Goal: Task Accomplishment & Management: Manage account settings

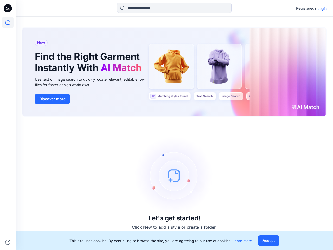
click at [166, 125] on div "Let's get started! Click New to add a style or create a folder." at bounding box center [174, 183] width 305 height 121
click at [8, 8] on icon at bounding box center [9, 8] width 2 height 0
click at [8, 22] on icon at bounding box center [7, 22] width 11 height 11
click at [8, 242] on icon at bounding box center [7, 241] width 5 height 5
click at [174, 8] on input at bounding box center [174, 8] width 114 height 10
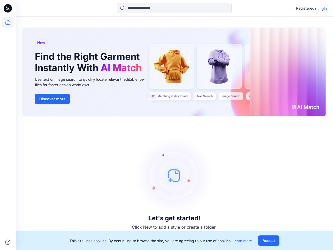
click at [322, 8] on p "Login" at bounding box center [321, 8] width 9 height 5
click at [268, 240] on button "Accept" at bounding box center [268, 240] width 21 height 10
